Goal: Ask a question

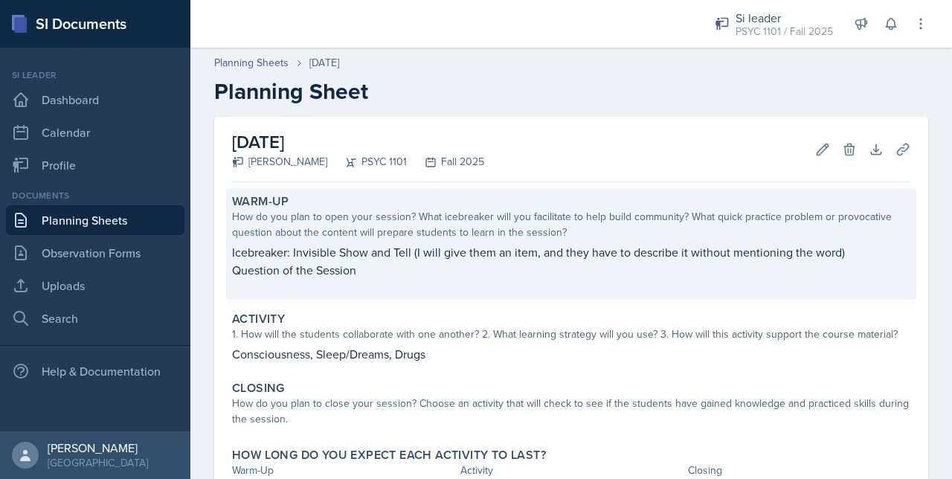
click at [384, 275] on p "Question of the Session" at bounding box center [571, 270] width 679 height 18
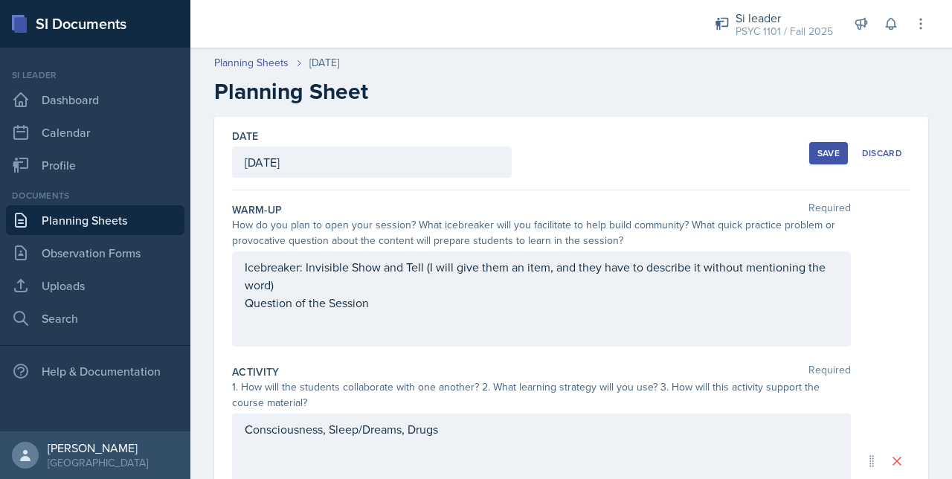
click at [391, 291] on p "Icebreaker: Invisible Show and Tell (I will give them an item, and they have to…" at bounding box center [542, 276] width 594 height 36
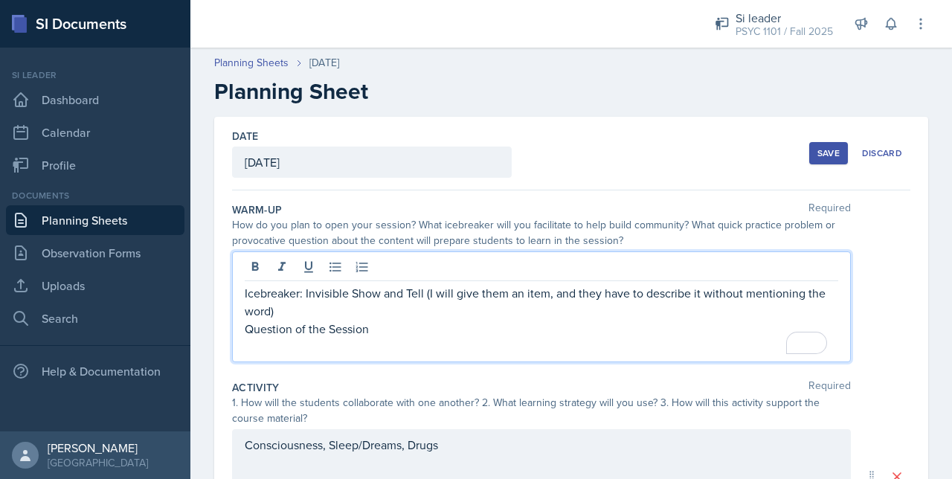
click at [382, 334] on p "Question of the Session" at bounding box center [542, 329] width 594 height 18
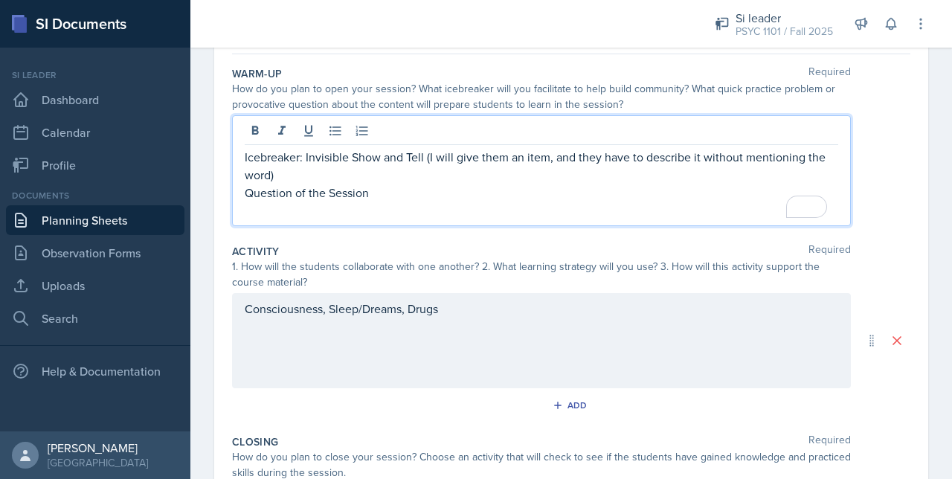
scroll to position [141, 0]
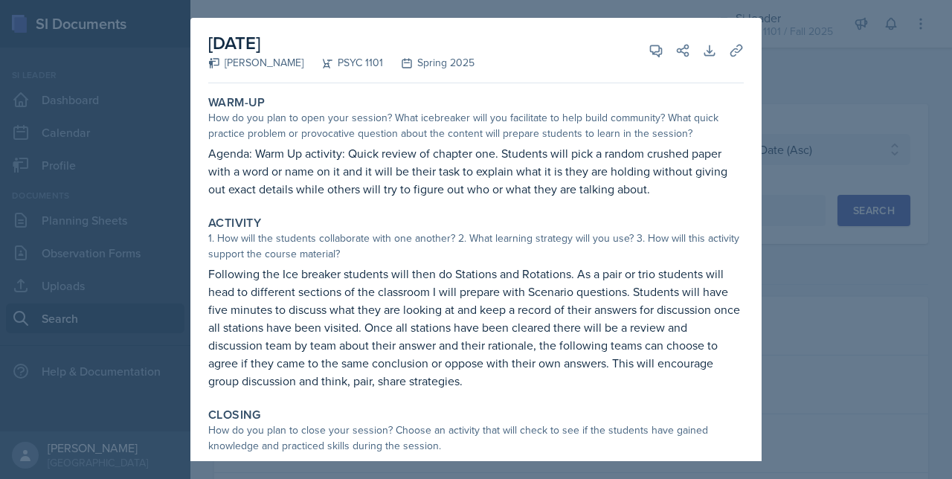
select select "e2039551-f485-4c1b-a525-5b9893bb04c4"
select select "93a945cf-eb40-40a1-82f0-d0905c6d75b7"
select select "2"
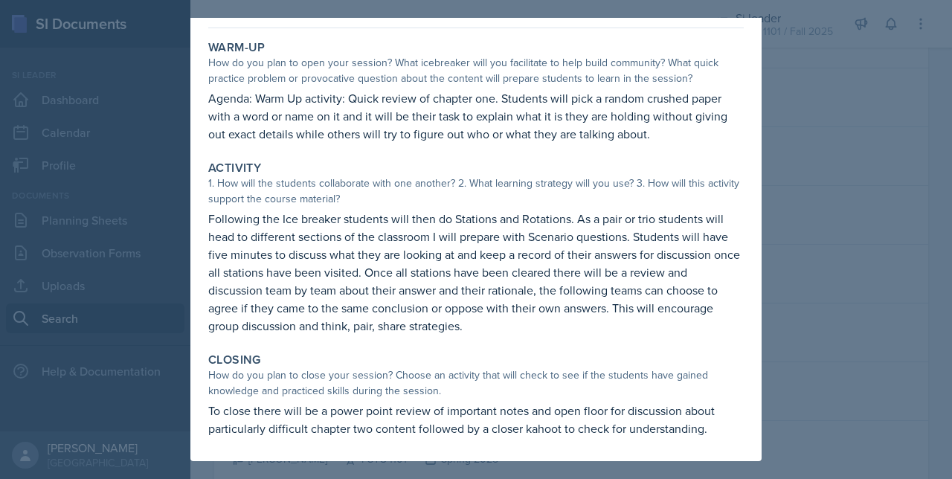
click at [836, 176] on div at bounding box center [476, 239] width 952 height 479
